Goal: Task Accomplishment & Management: Manage account settings

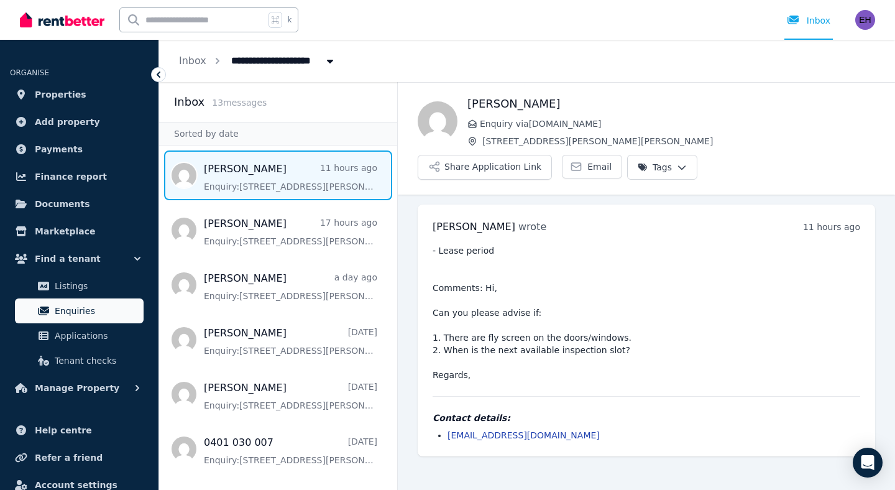
click at [82, 313] on span "Enquiries" at bounding box center [97, 310] width 84 height 15
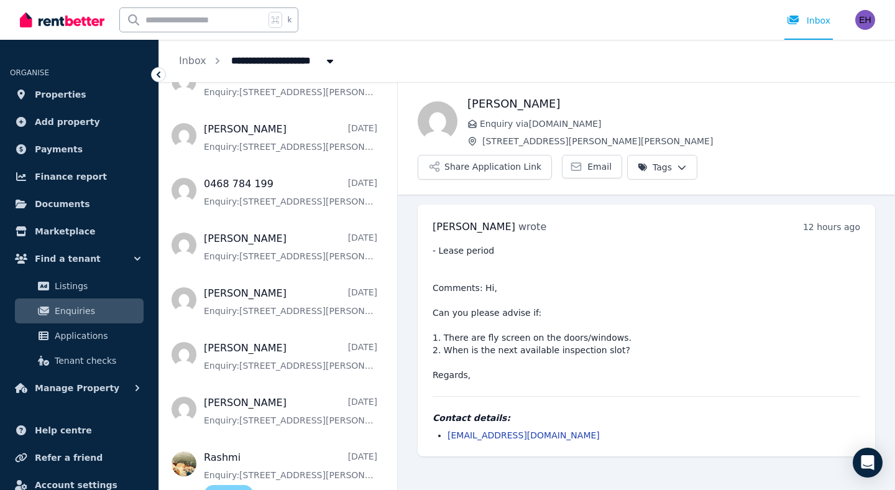
scroll to position [394, 0]
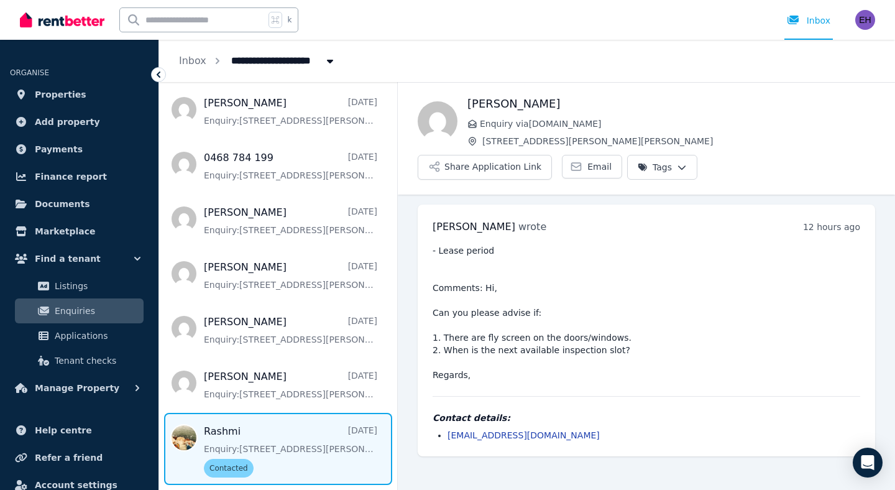
click at [282, 433] on span "Message list" at bounding box center [278, 449] width 238 height 72
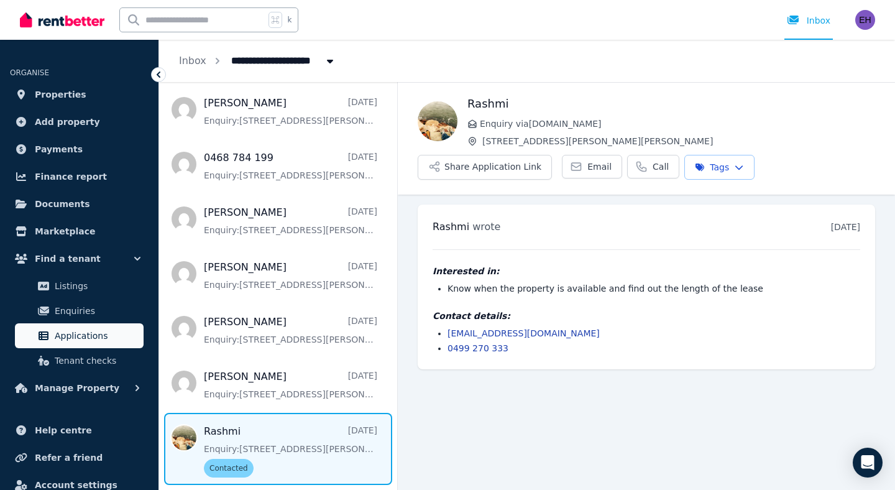
click at [78, 335] on span "Applications" at bounding box center [97, 335] width 84 height 15
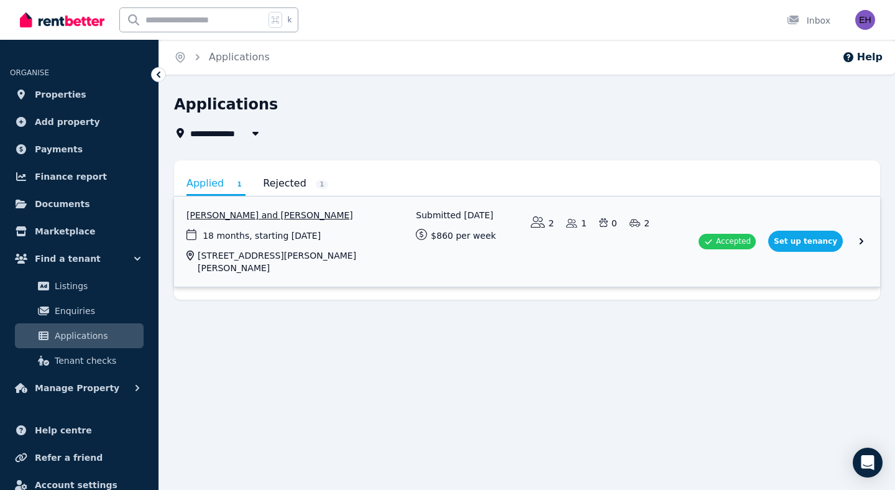
click at [392, 239] on link "View application: Rashmi Ravindran and Ashish Parmar" at bounding box center [527, 241] width 706 height 90
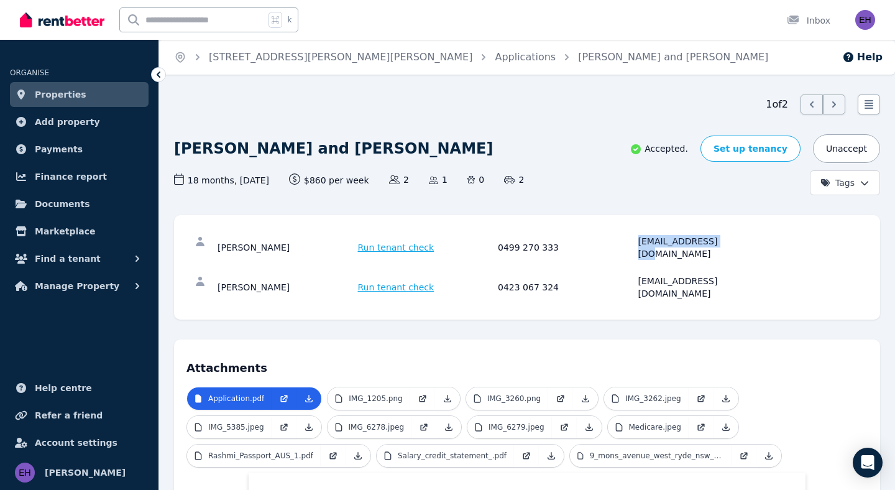
drag, startPoint x: 729, startPoint y: 242, endPoint x: 629, endPoint y: 242, distance: 99.5
click at [629, 242] on div "[PERSON_NAME] Run tenant check 0499 270 333 [EMAIL_ADDRESS][DOMAIN_NAME]" at bounding box center [496, 247] width 557 height 25
copy div "[EMAIL_ADDRESS][DOMAIN_NAME]"
drag, startPoint x: 292, startPoint y: 268, endPoint x: 201, endPoint y: 269, distance: 91.4
click at [201, 269] on div "[PERSON_NAME] Run tenant check 0423 067 324 [EMAIL_ADDRESS][DOMAIN_NAME]" at bounding box center [527, 287] width 681 height 40
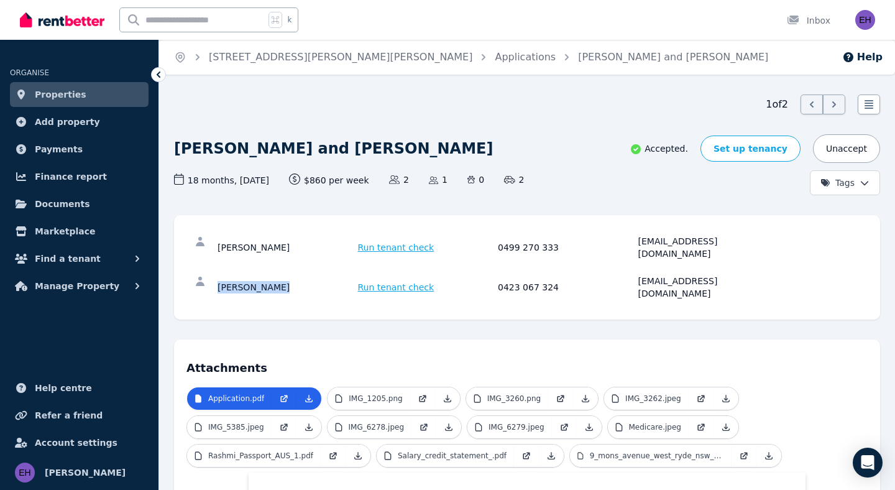
copy div "[PERSON_NAME]"
drag, startPoint x: 731, startPoint y: 237, endPoint x: 627, endPoint y: 246, distance: 104.9
click at [626, 246] on div "[PERSON_NAME] Run tenant check 0499 270 333 [EMAIL_ADDRESS][DOMAIN_NAME]" at bounding box center [496, 247] width 557 height 25
copy div "[EMAIL_ADDRESS][DOMAIN_NAME]"
drag, startPoint x: 295, startPoint y: 237, endPoint x: 202, endPoint y: 241, distance: 93.3
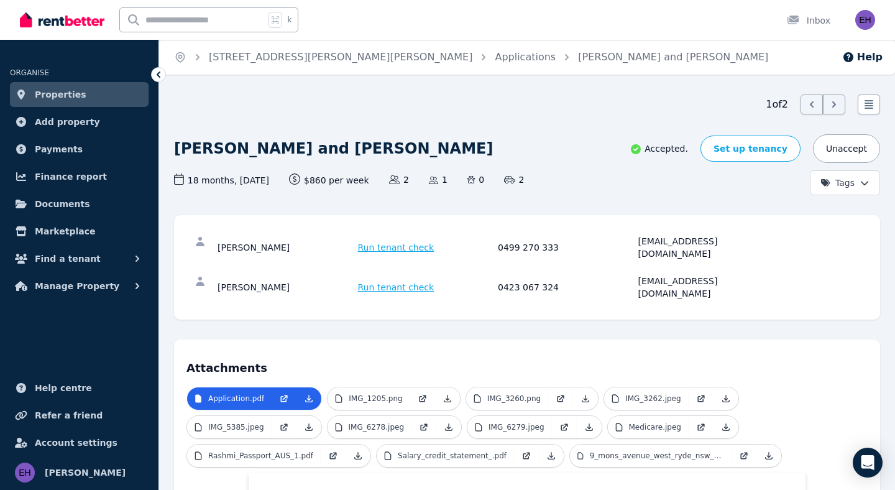
click at [202, 241] on div "[PERSON_NAME] Run tenant check 0499 270 333 [EMAIL_ADDRESS][DOMAIN_NAME]" at bounding box center [527, 248] width 681 height 40
copy div "[PERSON_NAME]"
drag, startPoint x: 741, startPoint y: 239, endPoint x: 629, endPoint y: 242, distance: 112.0
click at [629, 242] on div "[PERSON_NAME] Run tenant check 0499 270 333 [EMAIL_ADDRESS][DOMAIN_NAME]" at bounding box center [496, 247] width 557 height 25
copy div "[EMAIL_ADDRESS][DOMAIN_NAME]"
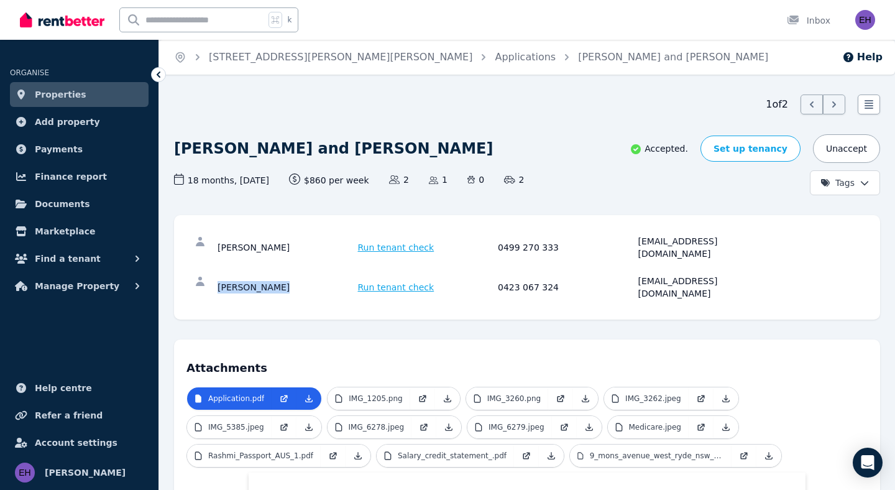
drag, startPoint x: 287, startPoint y: 270, endPoint x: 206, endPoint y: 267, distance: 80.9
click at [206, 267] on div "[PERSON_NAME] Run tenant check 0423 067 324 [EMAIL_ADDRESS][DOMAIN_NAME]" at bounding box center [527, 287] width 681 height 40
copy div "[PERSON_NAME]"
